Goal: Entertainment & Leisure: Consume media (video, audio)

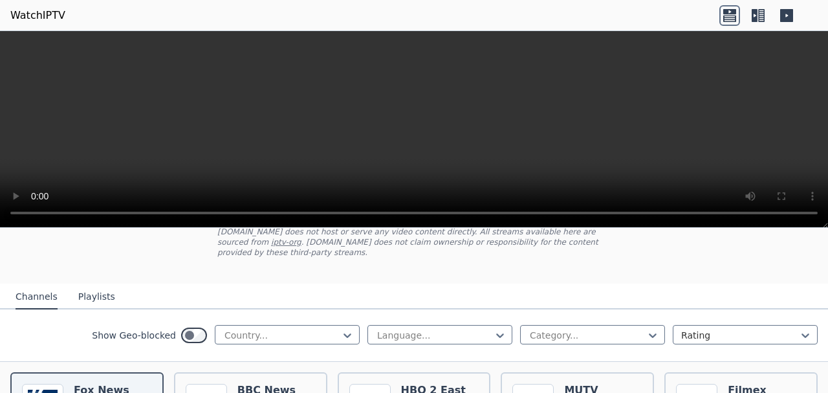
scroll to position [129, 0]
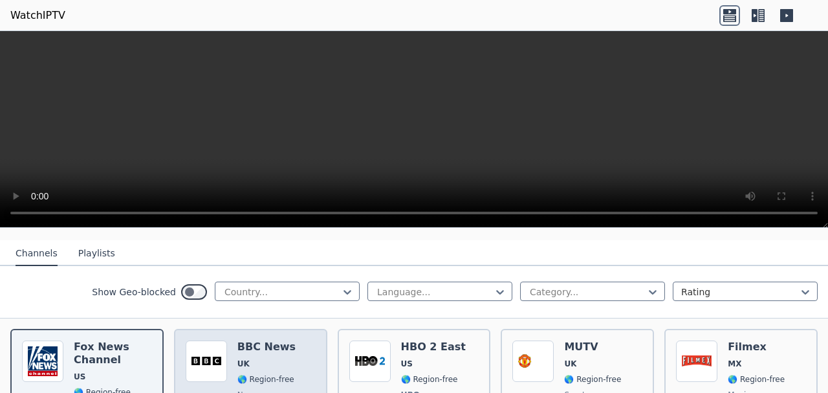
click at [256, 361] on div "BBC News UK 🌎 Region-free news eng" at bounding box center [266, 388] width 58 height 96
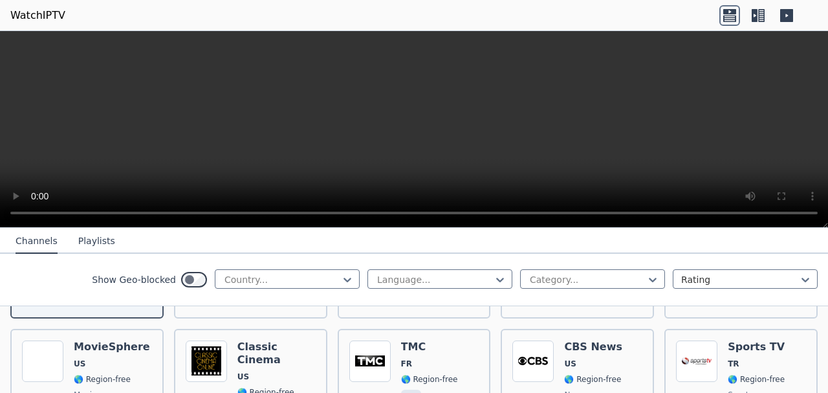
scroll to position [604, 0]
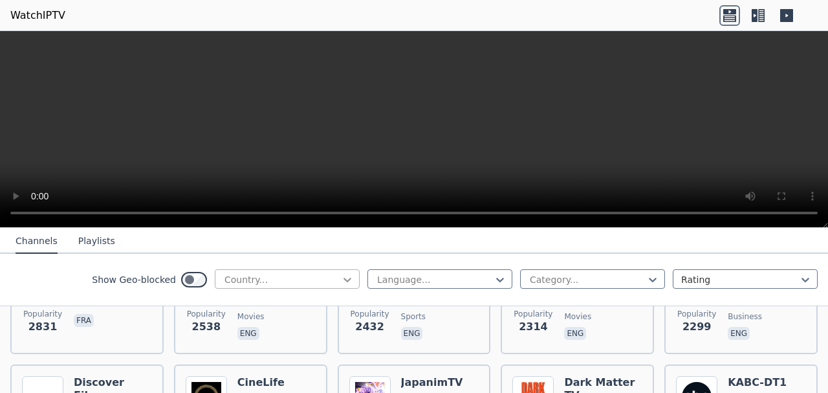
click at [344, 278] on icon at bounding box center [348, 280] width 8 height 5
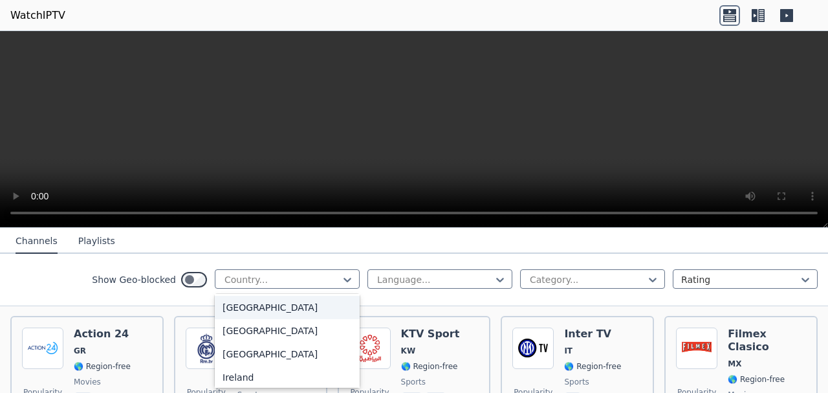
scroll to position [2071, 0]
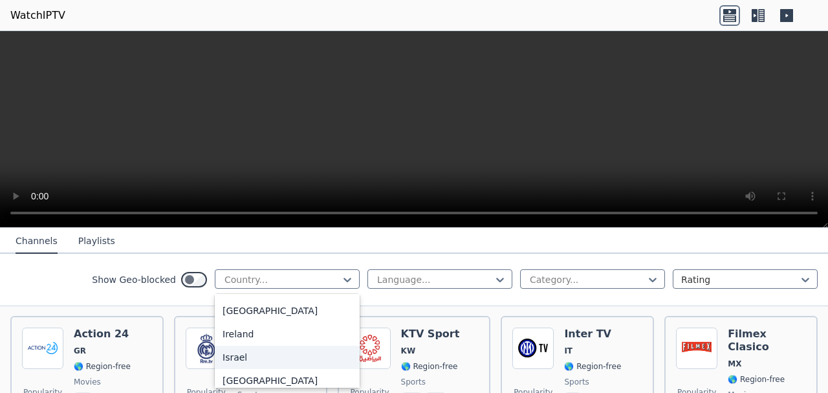
click at [235, 369] on div "Israel" at bounding box center [287, 357] width 145 height 23
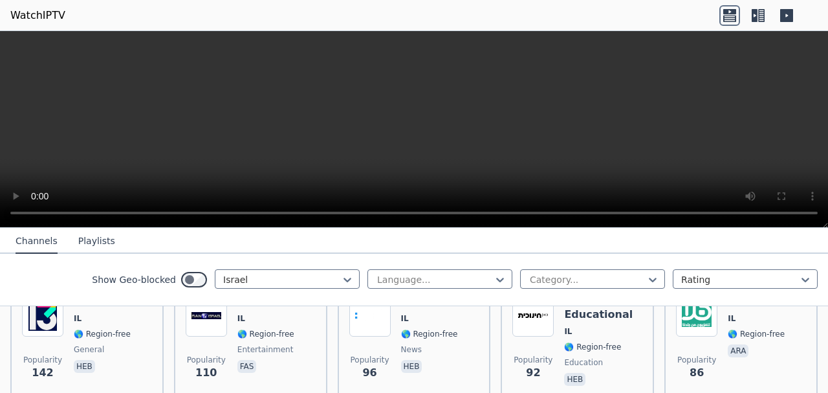
scroll to position [345, 0]
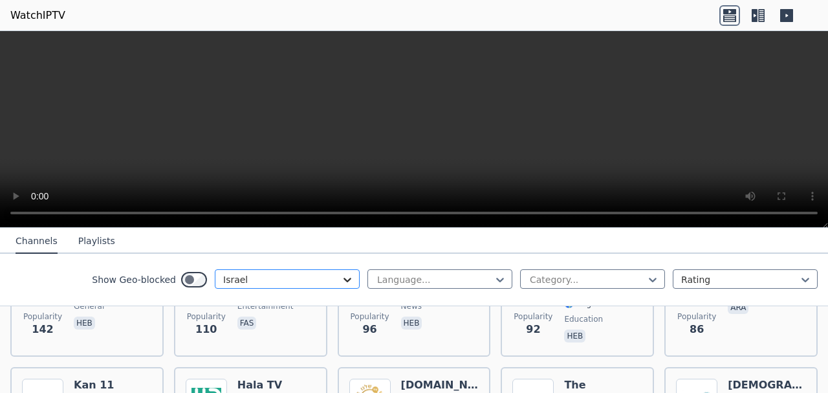
click at [344, 282] on icon at bounding box center [347, 279] width 13 height 13
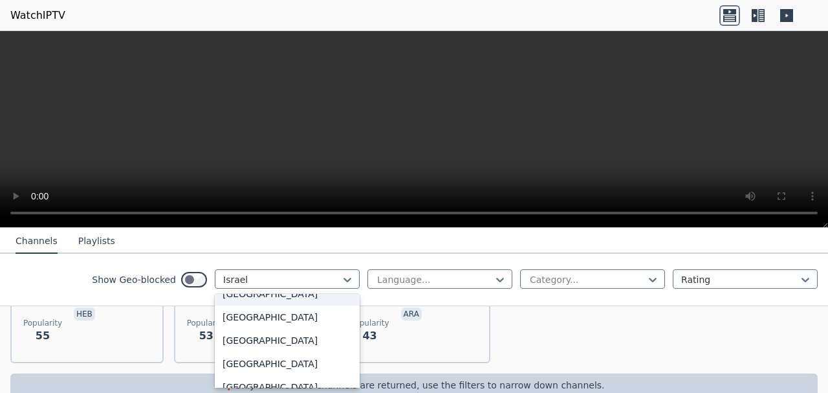
scroll to position [4550, 0]
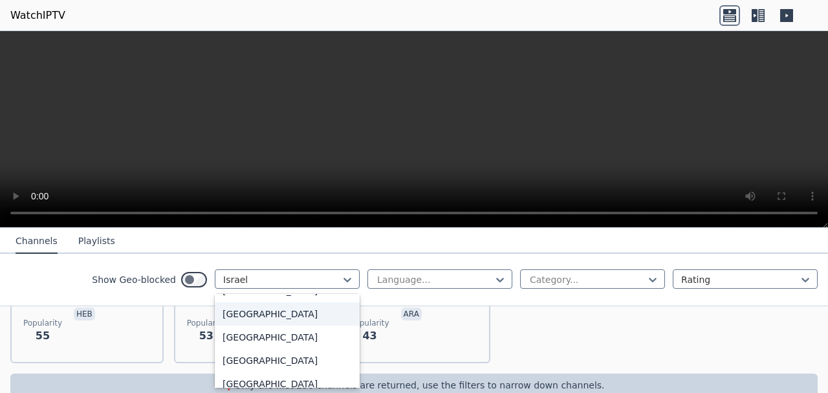
click at [334, 303] on div "[GEOGRAPHIC_DATA]" at bounding box center [287, 313] width 145 height 23
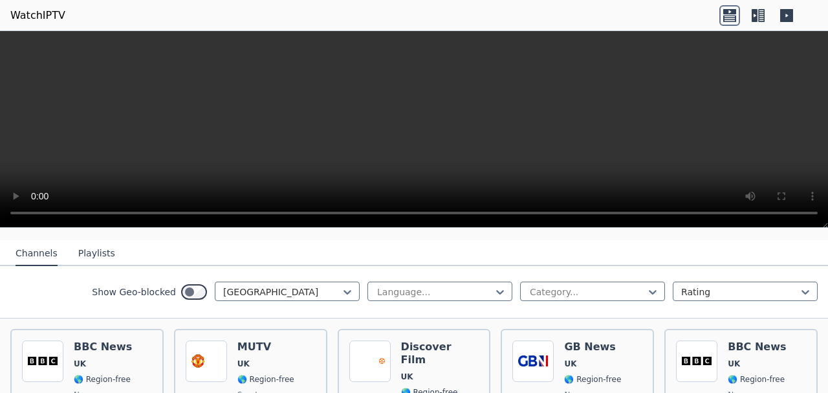
scroll to position [172, 0]
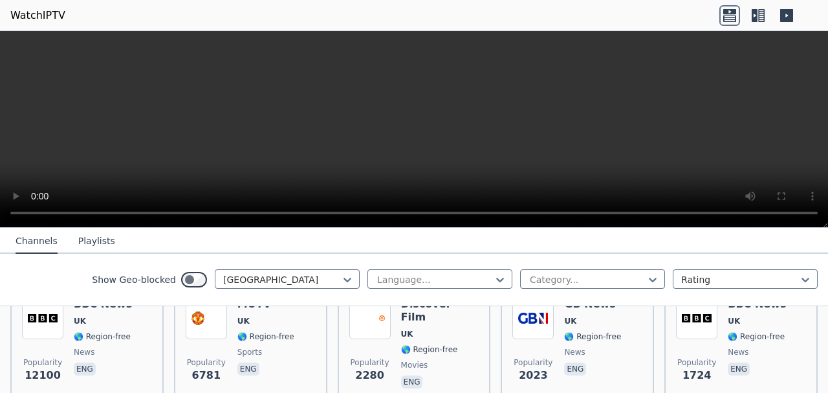
click at [804, 338] on div "Popularity 1724 BBC News UK 🌎 Region-free news eng" at bounding box center [741, 344] width 153 height 116
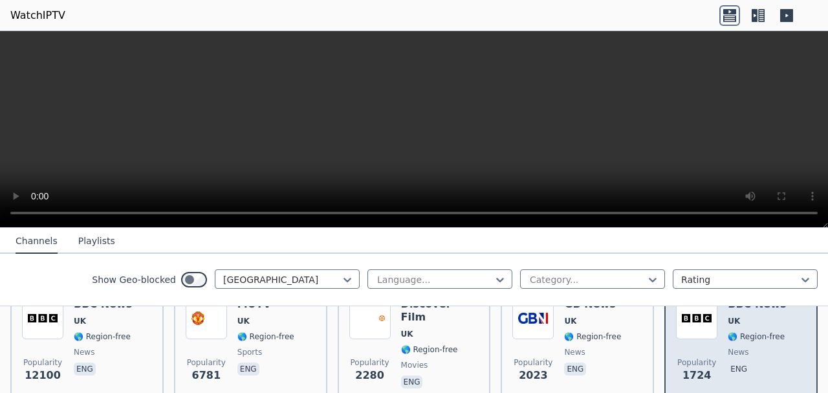
click at [743, 332] on div "BBC News UK 🌎 Region-free news eng" at bounding box center [757, 344] width 58 height 93
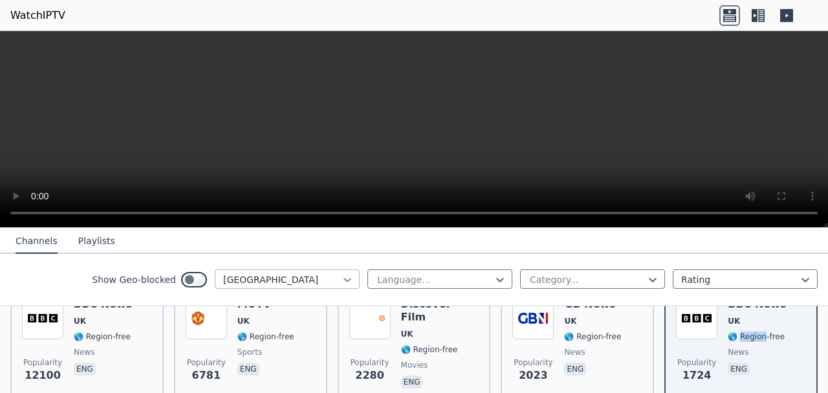
click at [342, 279] on icon at bounding box center [347, 279] width 13 height 13
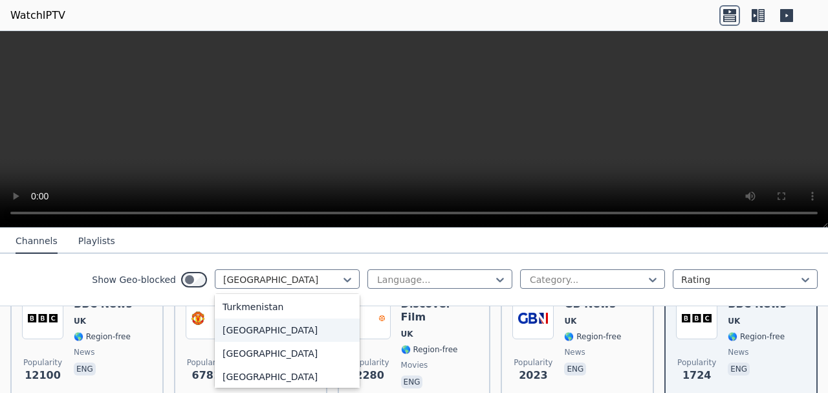
scroll to position [4506, 0]
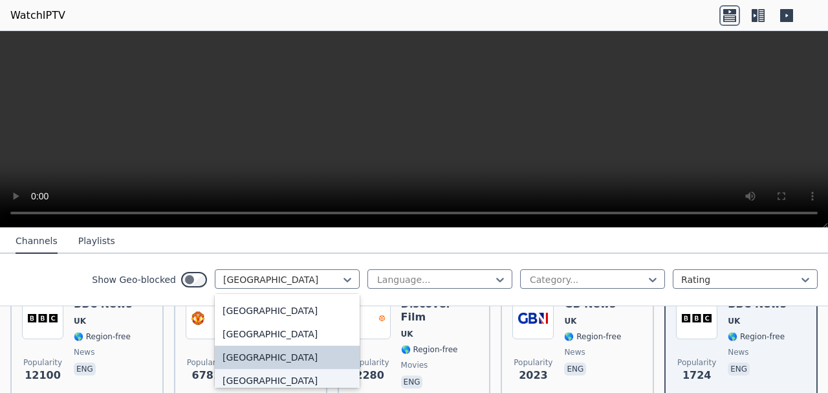
click at [240, 380] on div "[GEOGRAPHIC_DATA]" at bounding box center [287, 380] width 145 height 23
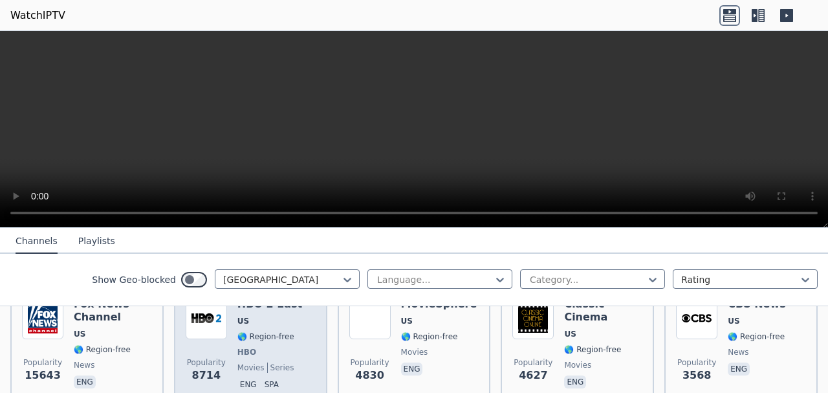
click at [270, 331] on span "🌎 Region-free" at bounding box center [265, 336] width 57 height 10
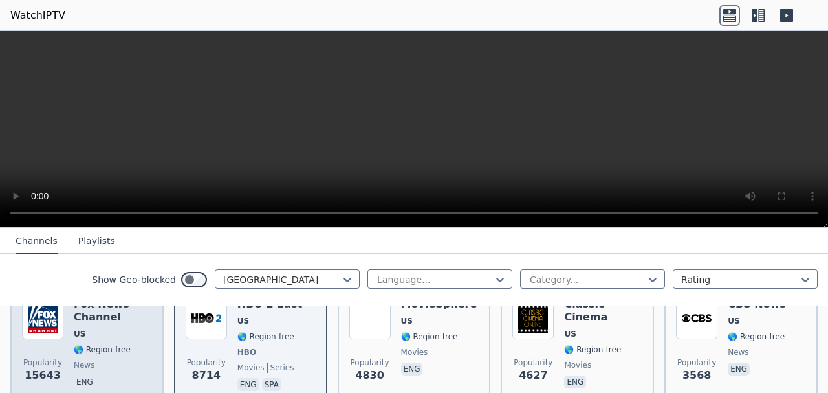
click at [66, 338] on div "Popularity 15643 [PERSON_NAME] US 🌎 Region-free news eng" at bounding box center [87, 346] width 130 height 96
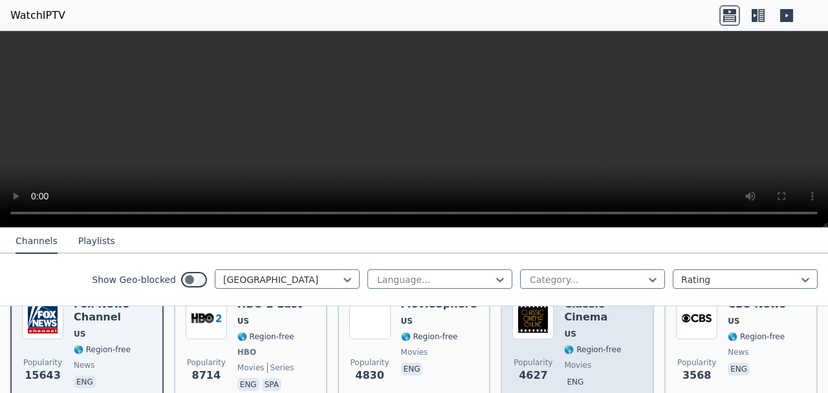
click at [593, 344] on span "🌎 Region-free" at bounding box center [592, 349] width 57 height 10
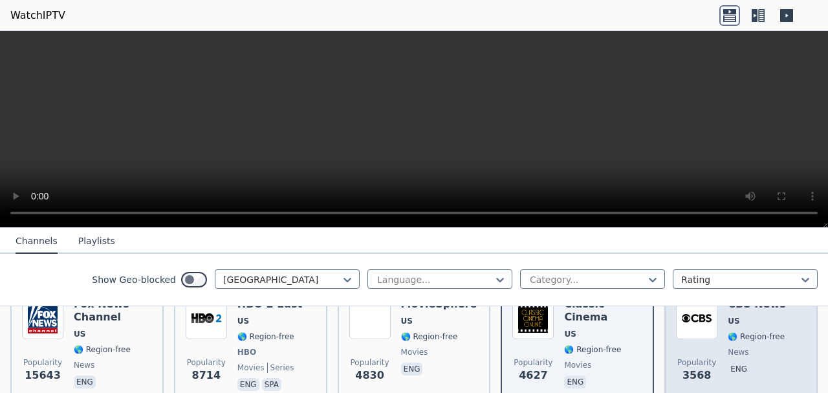
click at [784, 318] on div "Popularity 3568 CBS News US 🌎 Region-free news eng" at bounding box center [741, 346] width 130 height 96
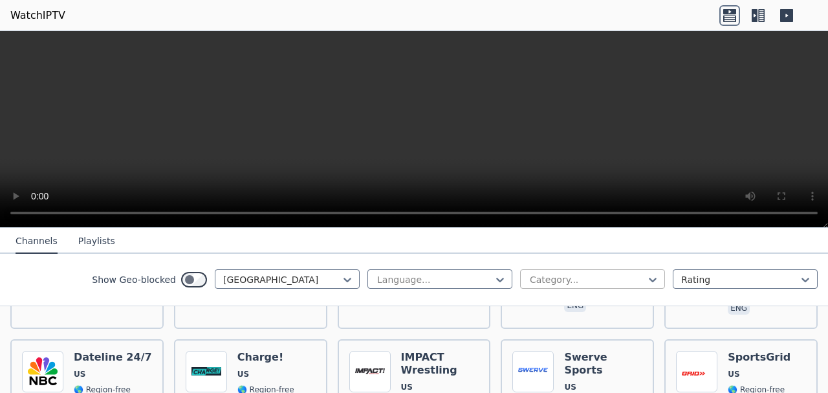
scroll to position [560, 0]
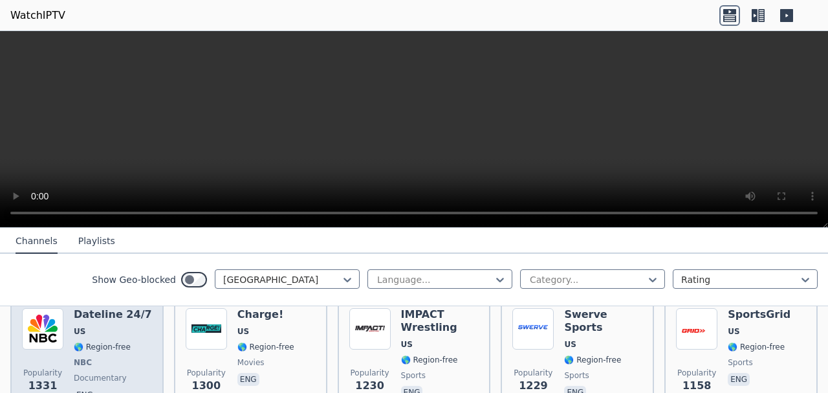
click at [89, 329] on div "Dateline 24/7 US 🌎 Region-free NBC documentary eng" at bounding box center [113, 356] width 78 height 96
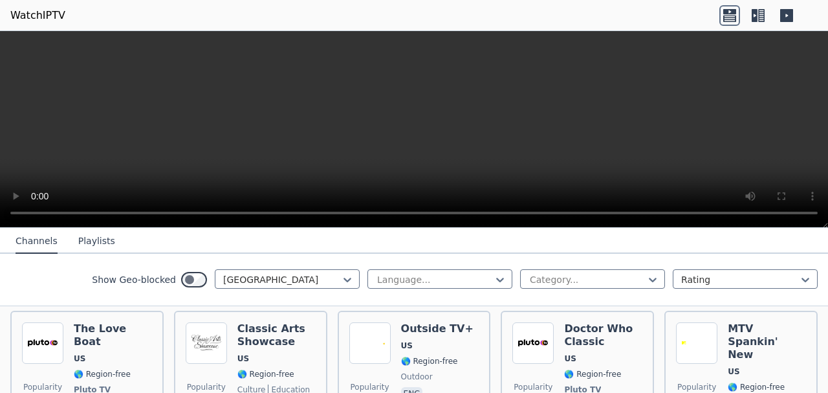
scroll to position [6480, 0]
